Goal: Information Seeking & Learning: Learn about a topic

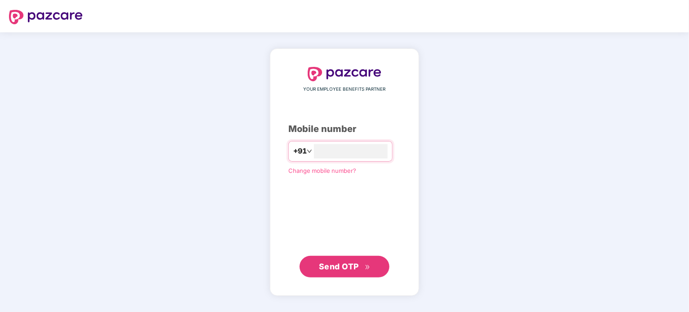
type input "**********"
click at [329, 269] on span "Send OTP" at bounding box center [339, 266] width 40 height 9
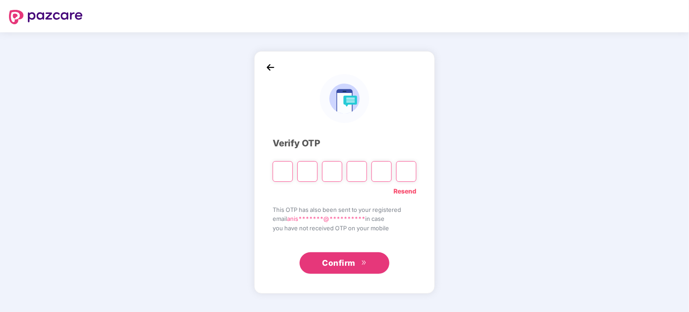
type input "*"
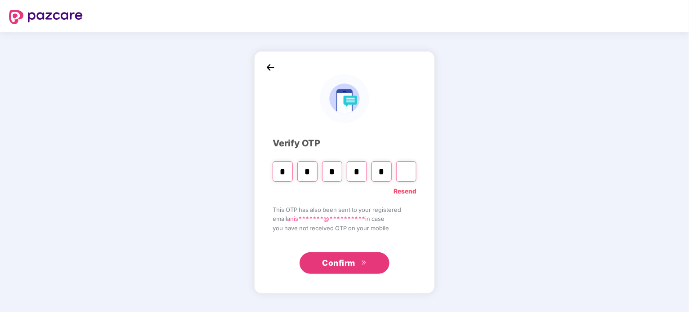
type input "*"
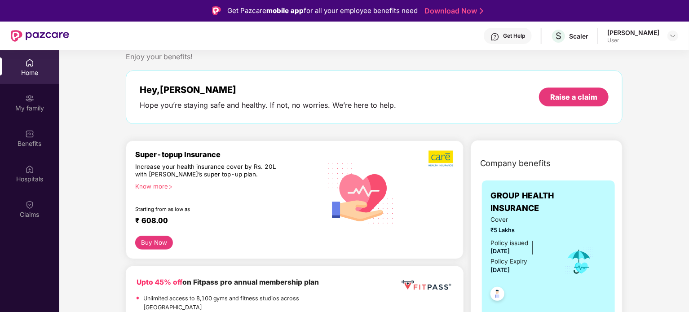
scroll to position [22, 0]
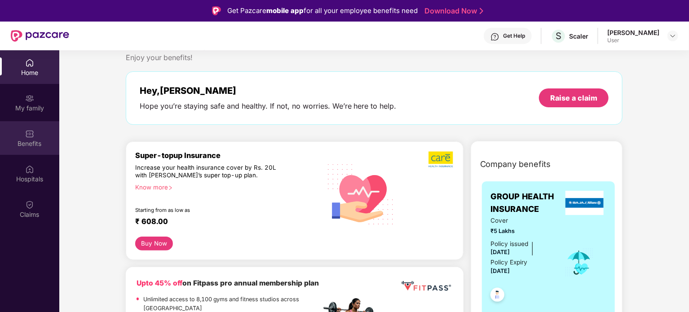
click at [39, 142] on div "Benefits" at bounding box center [29, 143] width 59 height 9
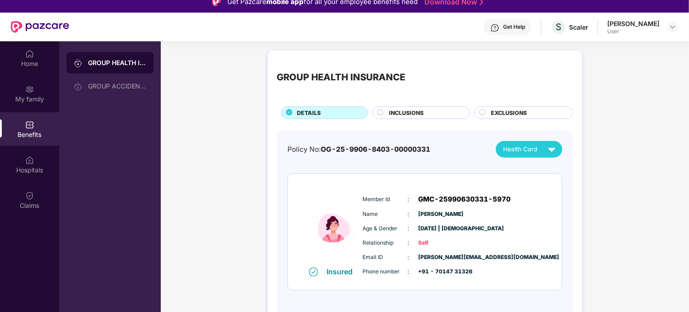
scroll to position [4, 0]
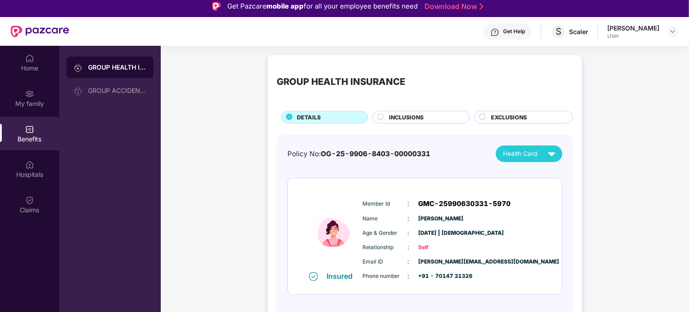
click at [392, 117] on span "INCLUSIONS" at bounding box center [406, 117] width 35 height 9
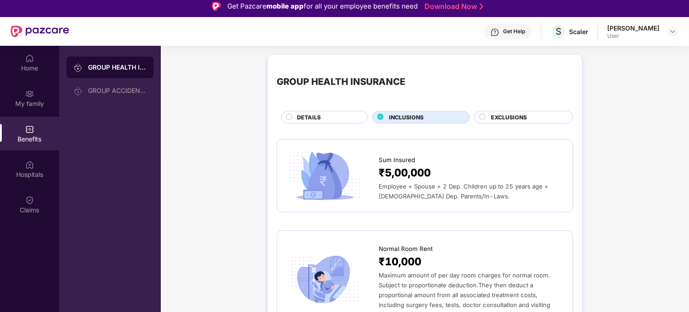
scroll to position [0, 0]
click at [502, 117] on span "EXCLUSIONS" at bounding box center [509, 117] width 36 height 9
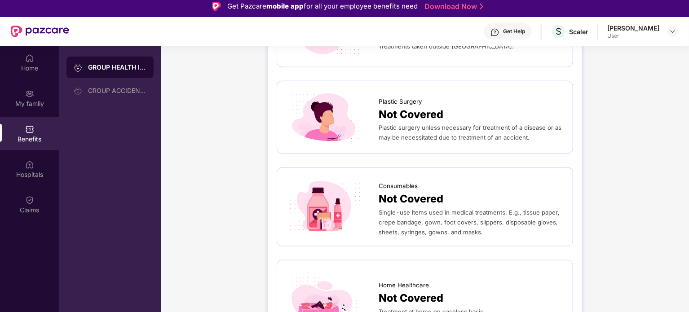
scroll to position [500, 0]
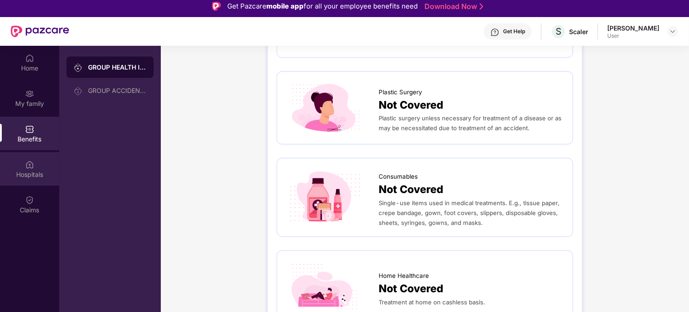
click at [31, 173] on div "Hospitals" at bounding box center [29, 174] width 59 height 9
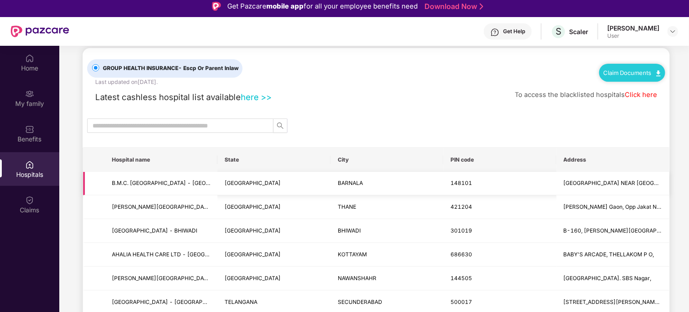
scroll to position [2, 0]
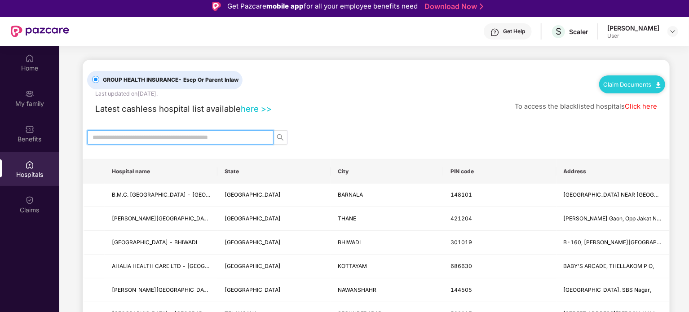
click at [223, 140] on input "text" at bounding box center [177, 138] width 169 height 10
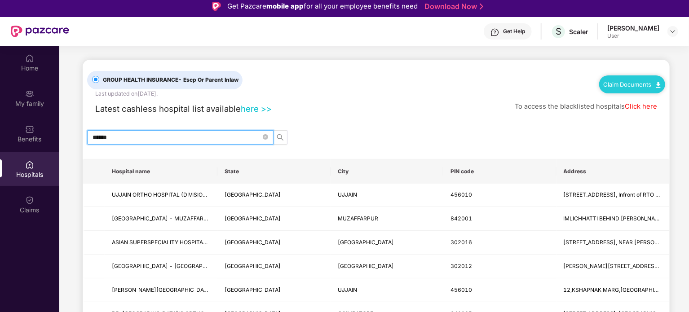
type input "******"
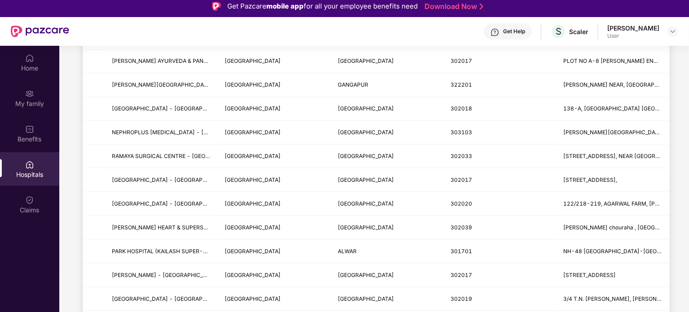
scroll to position [534, 0]
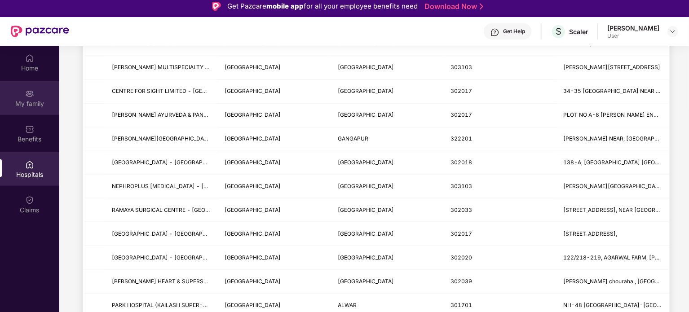
click at [27, 101] on div "My family" at bounding box center [29, 103] width 59 height 9
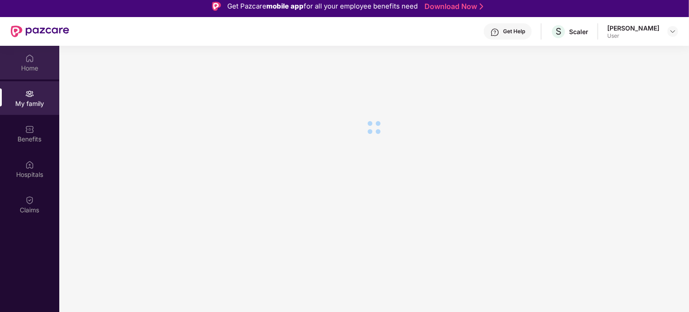
click at [31, 62] on img at bounding box center [29, 58] width 9 height 9
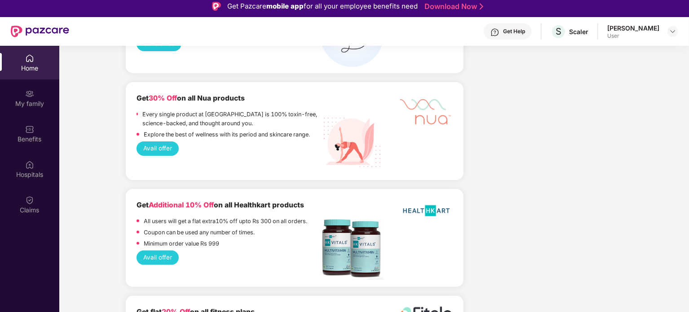
scroll to position [1824, 0]
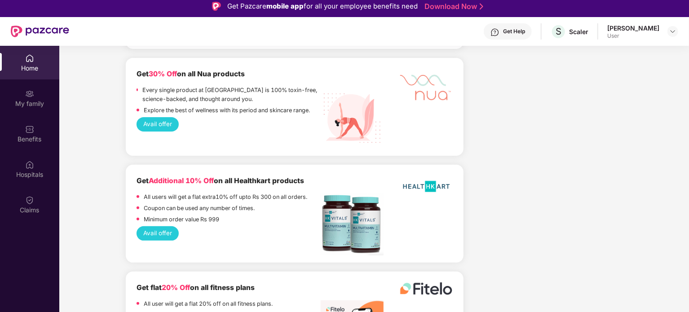
click at [654, 32] on div "[PERSON_NAME]" at bounding box center [634, 28] width 52 height 9
click at [672, 30] on img at bounding box center [673, 31] width 7 height 7
click at [458, 86] on div "Get 30% Off on all Nua products Every single product at Nua is 100% toxin-free,…" at bounding box center [295, 107] width 338 height 98
click at [22, 137] on div "Benefits" at bounding box center [29, 139] width 59 height 9
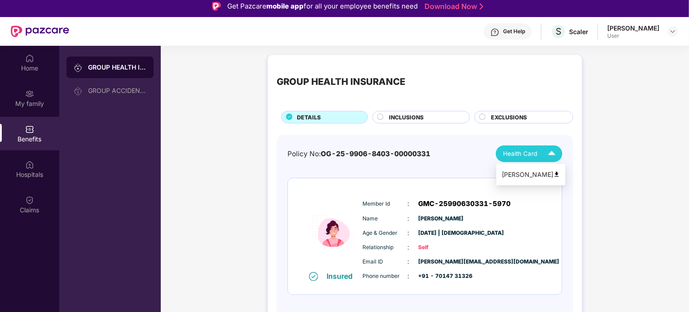
click at [536, 158] on span "Health Card" at bounding box center [520, 153] width 34 height 9
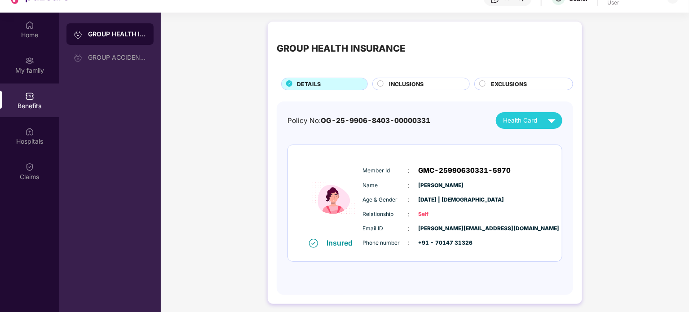
scroll to position [37, 0]
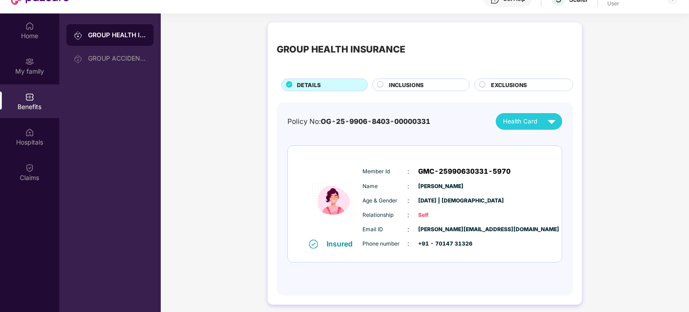
click at [422, 80] on div "INCLUSIONS" at bounding box center [422, 85] width 98 height 13
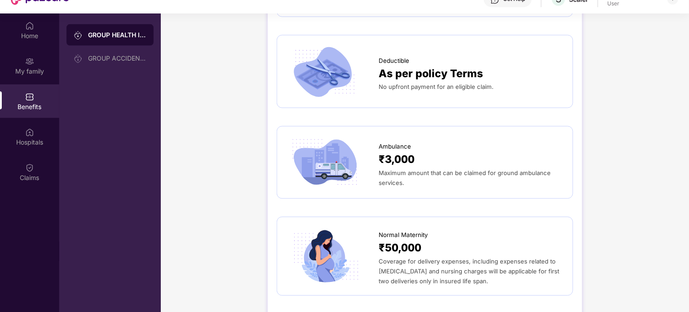
scroll to position [694, 0]
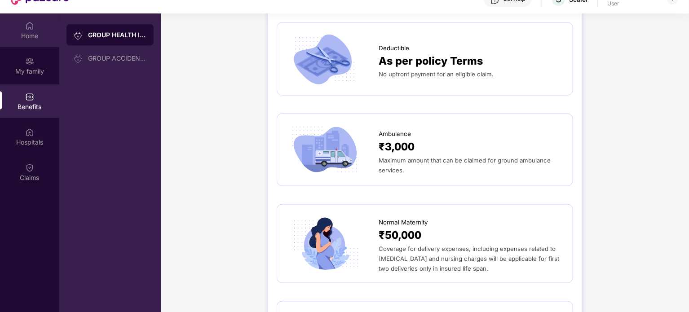
click at [28, 27] on img at bounding box center [29, 26] width 9 height 9
